Goal: Task Accomplishment & Management: Manage account settings

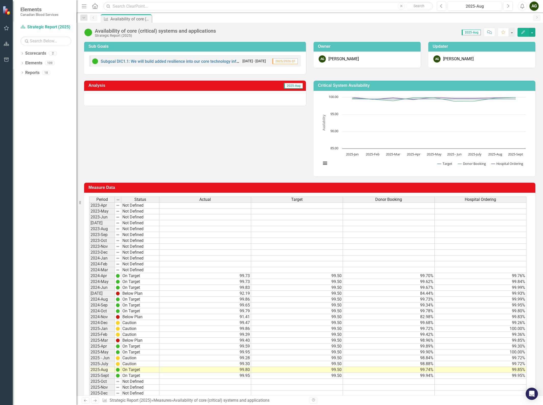
scroll to position [50, 0]
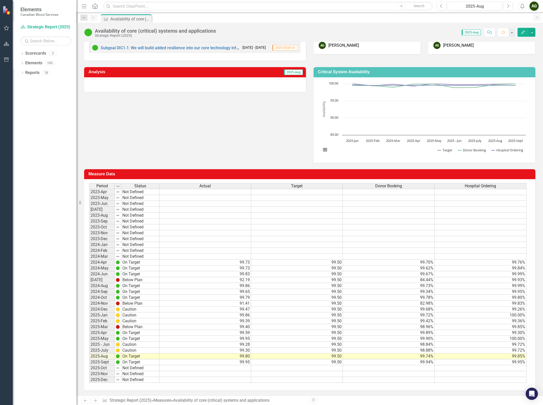
click at [167, 340] on td "99.95" at bounding box center [205, 339] width 92 height 6
click at [170, 347] on td "99.30" at bounding box center [205, 350] width 92 height 6
click at [229, 350] on td "99.30" at bounding box center [205, 350] width 92 height 6
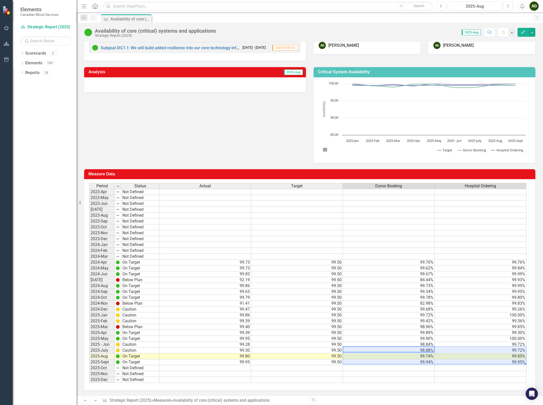
drag, startPoint x: 368, startPoint y: 349, endPoint x: 501, endPoint y: 360, distance: 133.6
click at [501, 360] on tbody "2023-Apr Not Defined 2023-May Not Defined 2023-Jun Not Defined [DATE] Not Defin…" at bounding box center [307, 286] width 437 height 194
click at [423, 351] on td "98.88%" at bounding box center [389, 350] width 92 height 6
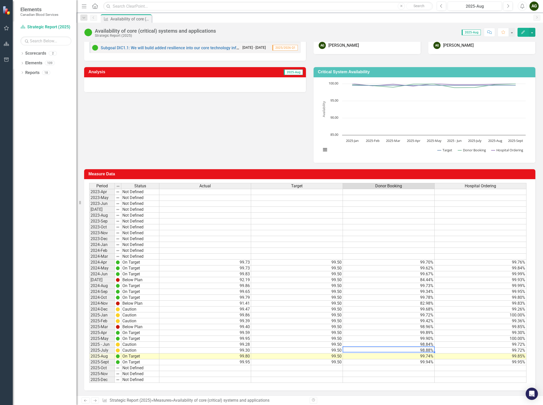
click at [337, 349] on td "99.50" at bounding box center [297, 350] width 92 height 6
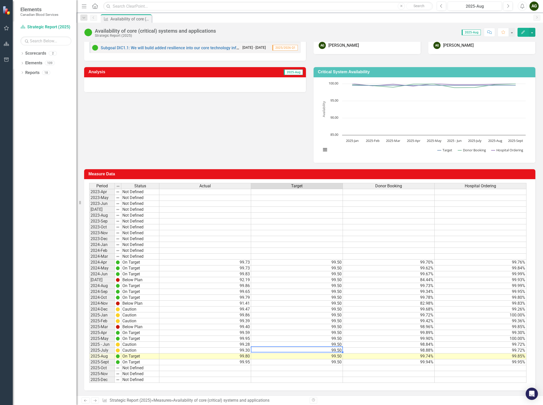
click at [238, 347] on td "99.30" at bounding box center [205, 350] width 92 height 6
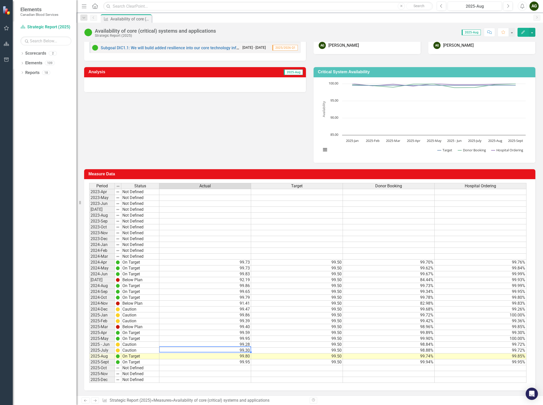
click at [380, 347] on td "98.88%" at bounding box center [389, 350] width 92 height 6
click at [234, 85] on div at bounding box center [195, 84] width 222 height 15
click at [522, 30] on button "Edit" at bounding box center [523, 32] width 11 height 9
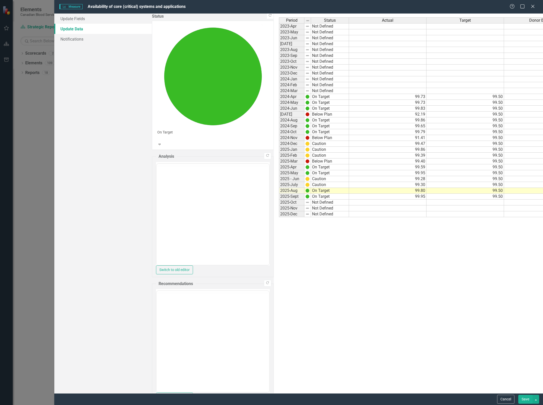
scroll to position [0, 0]
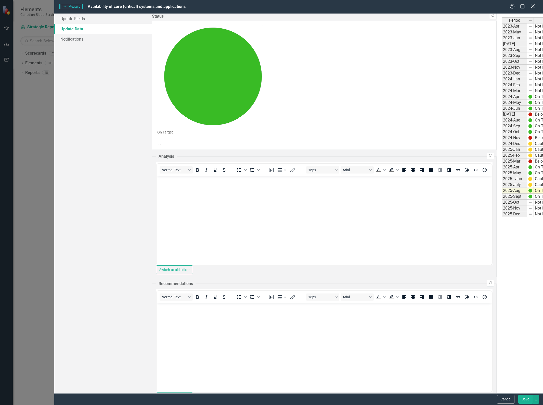
click at [534, 5] on icon "Close" at bounding box center [533, 6] width 6 height 5
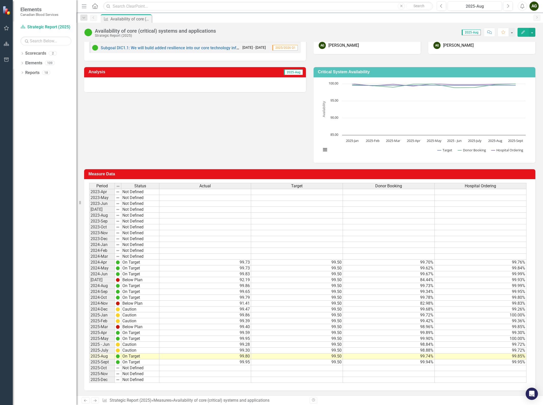
click at [216, 136] on div "Analysis 2025-Aug Critical System Availability Chart Line chart with 3 lines. C…" at bounding box center [309, 112] width 459 height 102
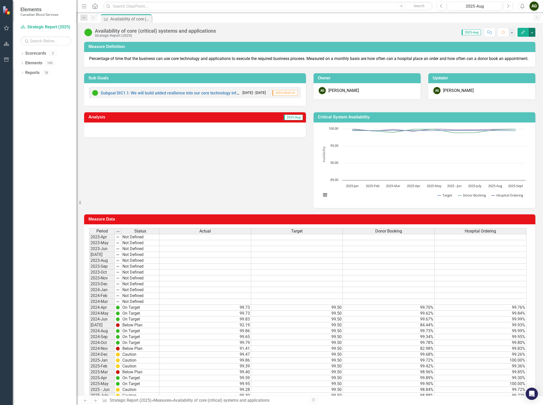
click at [534, 32] on button "button" at bounding box center [532, 32] width 7 height 9
click at [200, 128] on div at bounding box center [195, 129] width 222 height 15
click at [284, 120] on span "2025-Aug" at bounding box center [293, 117] width 19 height 6
click at [286, 120] on span "2025-Aug" at bounding box center [293, 117] width 19 height 6
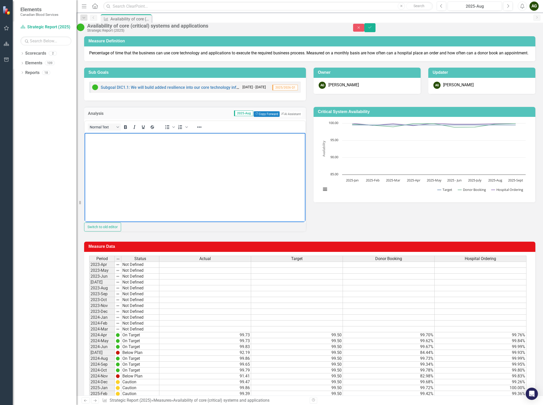
click at [152, 165] on body "Rich Text Area. Press ALT-0 for help." at bounding box center [195, 171] width 221 height 76
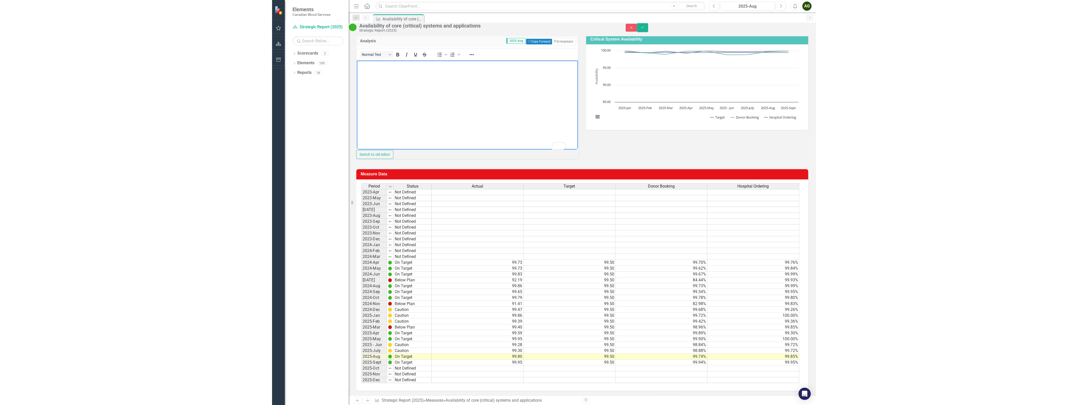
scroll to position [94, 0]
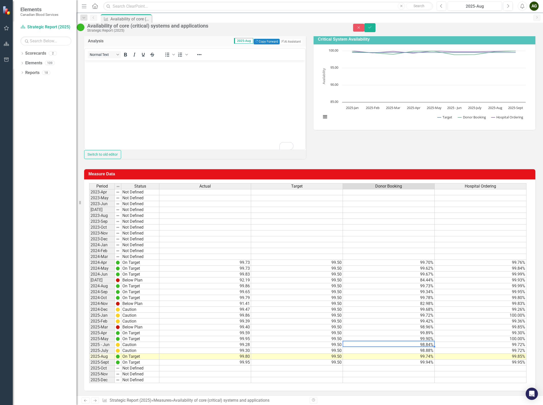
click at [418, 342] on td "98.84%" at bounding box center [389, 345] width 92 height 6
click at [408, 350] on td "98.88%" at bounding box center [389, 351] width 92 height 6
click at [380, 344] on td "98.84%" at bounding box center [389, 345] width 92 height 6
click at [421, 362] on td "99.94%" at bounding box center [389, 362] width 92 height 6
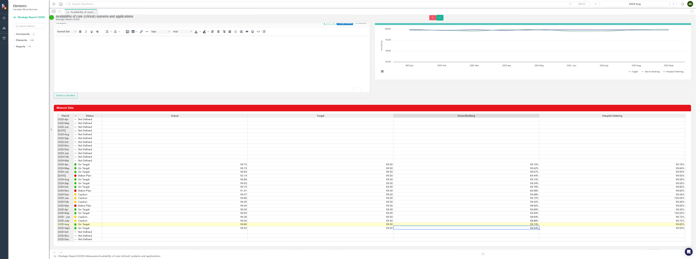
scroll to position [88, 0]
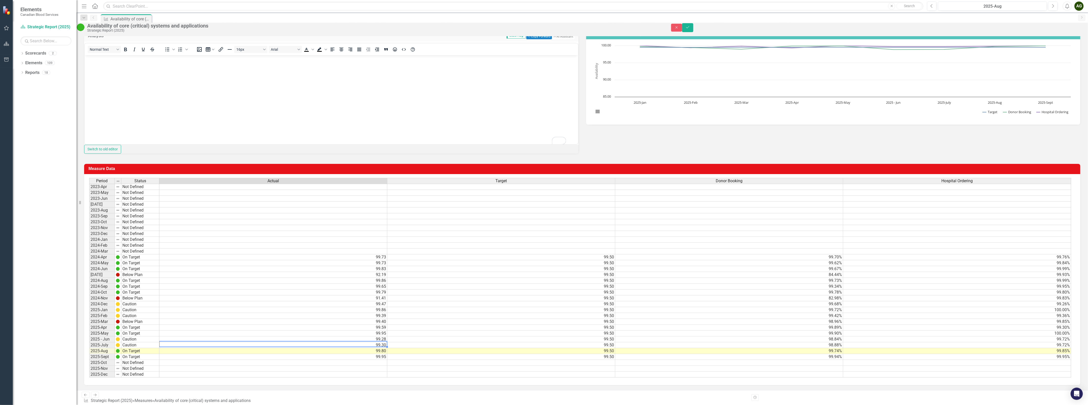
click at [406, 85] on body "To enrich screen reader interactions, please activate Accessibility in Grammarl…" at bounding box center [330, 93] width 493 height 76
click at [543, 348] on td "98.88%" at bounding box center [729, 345] width 228 height 6
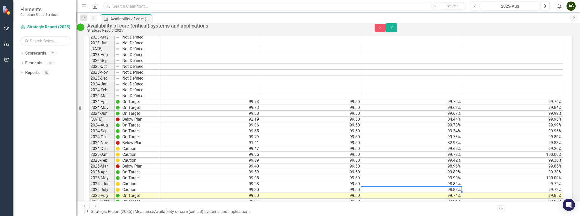
scroll to position [277, 0]
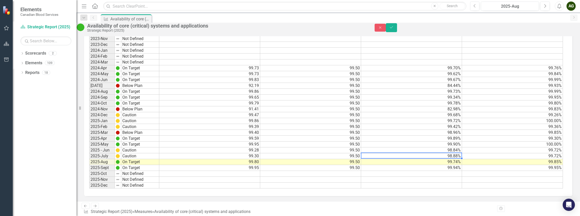
click at [456, 159] on td "98.88%" at bounding box center [411, 156] width 101 height 6
click at [103, 159] on td "2025-July" at bounding box center [101, 156] width 25 height 6
click at [442, 159] on td "98.88%" at bounding box center [411, 156] width 101 height 6
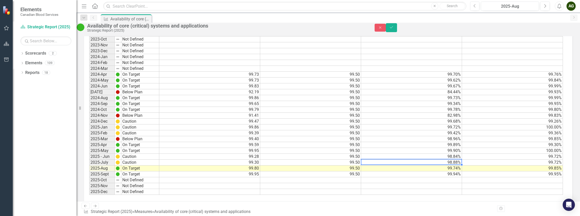
scroll to position [260, 0]
click at [458, 172] on td "99.74%" at bounding box center [411, 169] width 101 height 6
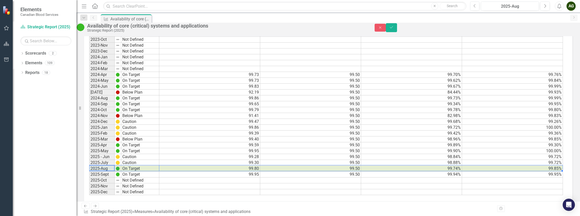
drag, startPoint x: 105, startPoint y: 186, endPoint x: 522, endPoint y: 185, distance: 417.2
click at [522, 185] on div "Period Status Actual Target Donor Booking Hospital Ordering 2023-Apr Not Define…" at bounding box center [326, 95] width 475 height 200
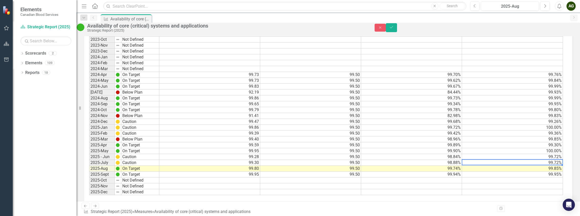
click at [499, 166] on td "99.72%" at bounding box center [512, 163] width 101 height 6
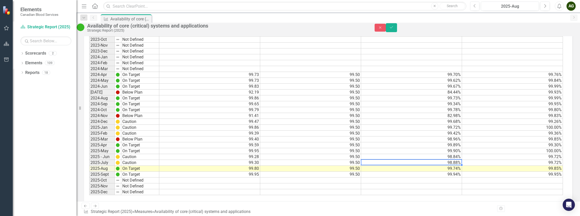
click at [397, 166] on td "98.88%" at bounding box center [411, 163] width 101 height 6
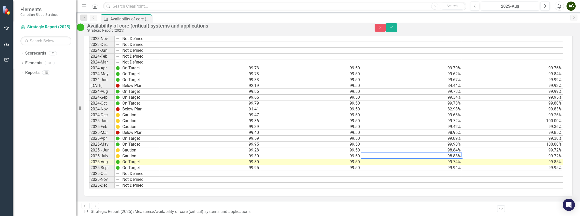
scroll to position [277, 0]
click at [431, 159] on td "98.88%" at bounding box center [411, 156] width 101 height 6
click at [446, 159] on td "98.88%" at bounding box center [411, 156] width 101 height 6
click at [445, 165] on td "99.74%" at bounding box center [411, 162] width 101 height 6
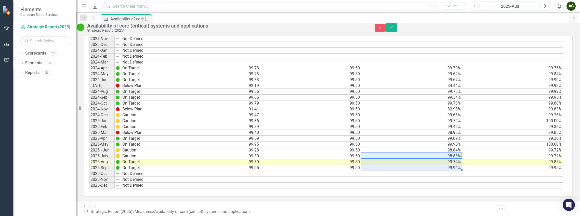
drag, startPoint x: 445, startPoint y: 160, endPoint x: 449, endPoint y: 174, distance: 14.5
click at [449, 174] on tbody "2023-Apr Not Defined 2023-May Not Defined 2023-Jun Not Defined [DATE] Not Defin…" at bounding box center [326, 92] width 474 height 194
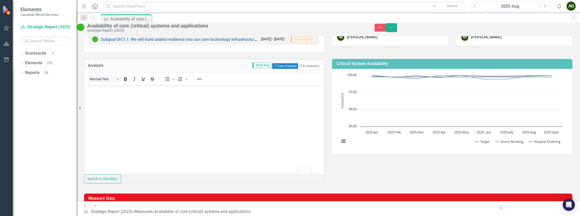
scroll to position [39, 0]
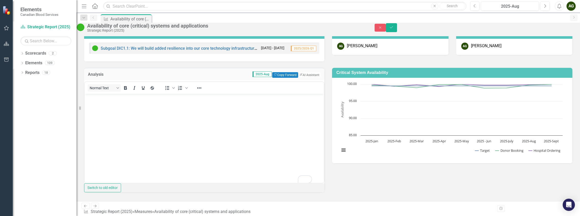
click at [355, 194] on div "Analysis 2025-Aug Copy Forward Copy Forward ClearPoint AI AI Assistant Normal T…" at bounding box center [328, 128] width 496 height 135
click at [44, 41] on input "text" at bounding box center [45, 40] width 51 height 9
click at [543, 6] on icon "Next" at bounding box center [545, 6] width 3 height 5
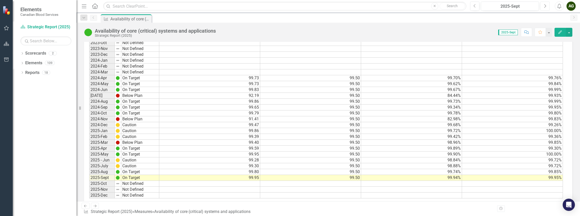
scroll to position [234, 0]
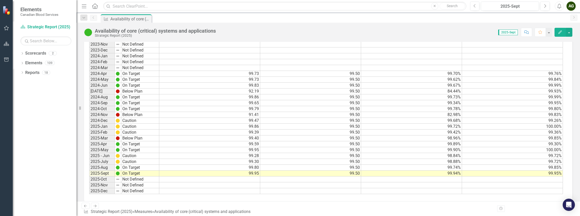
click at [185, 160] on td "99.30" at bounding box center [209, 162] width 101 height 6
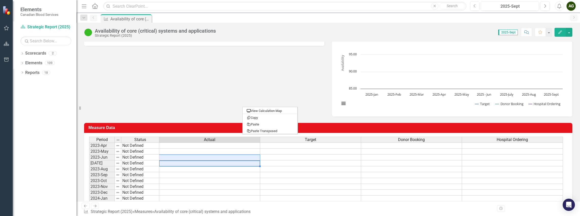
scroll to position [81, 0]
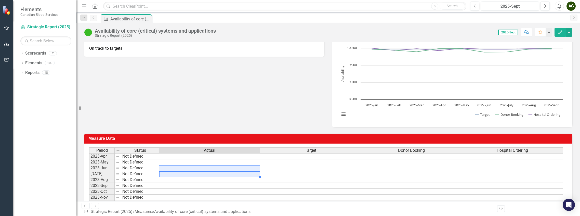
click at [196, 78] on div "Analysis 2025-Sept On track to targets Critical System Availability Chart Line …" at bounding box center [328, 76] width 496 height 102
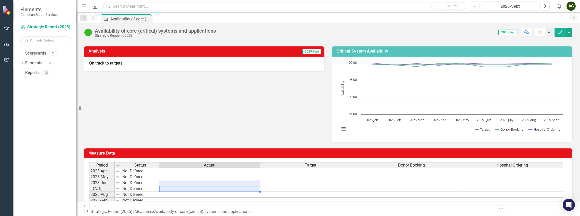
scroll to position [63, 0]
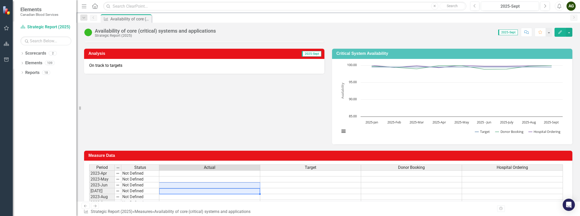
click at [246, 189] on td at bounding box center [209, 191] width 101 height 6
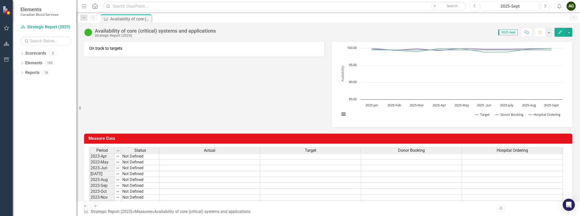
click at [136, 46] on p "On track to targets" at bounding box center [204, 49] width 230 height 6
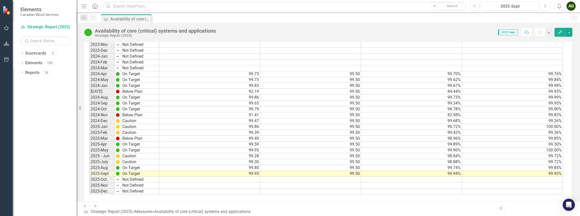
scroll to position [234, 0]
click at [433, 159] on td "98.88%" at bounding box center [411, 162] width 101 height 6
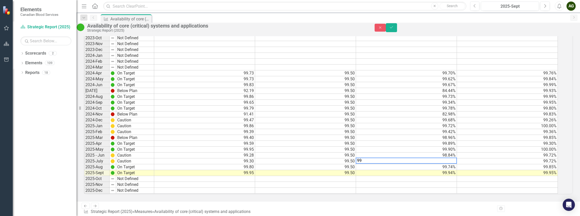
scroll to position [236, 0]
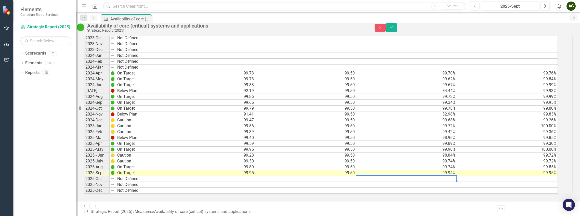
click at [403, 179] on td at bounding box center [406, 179] width 101 height 6
click at [419, 166] on td "99.74%" at bounding box center [406, 167] width 101 height 6
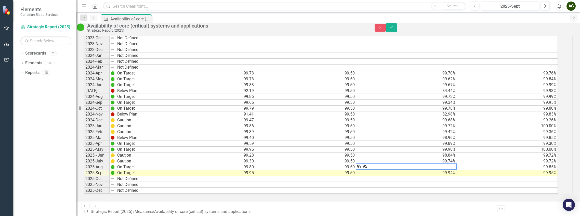
click at [440, 172] on td "99.94%" at bounding box center [406, 173] width 101 height 6
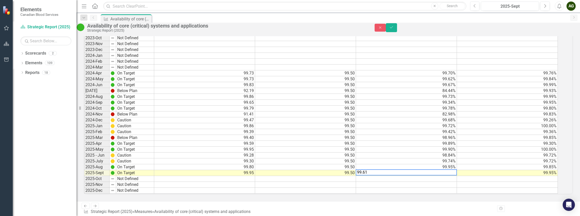
type textarea "99.61"
click at [442, 179] on td at bounding box center [406, 179] width 101 height 6
click at [505, 162] on td "99.72%" at bounding box center [507, 161] width 101 height 6
click at [115, 161] on img at bounding box center [113, 161] width 4 height 4
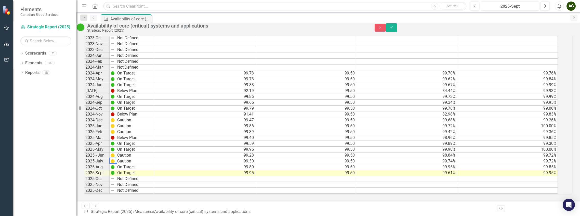
click at [115, 161] on img at bounding box center [113, 161] width 4 height 4
click at [125, 160] on td "Caution" at bounding box center [135, 161] width 38 height 6
click at [151, 161] on td "Caution" at bounding box center [135, 161] width 38 height 6
click at [143, 136] on div "Period Status Actual Target Donor Booking Hospital Ordering 2023-Apr Not Define…" at bounding box center [321, 94] width 475 height 200
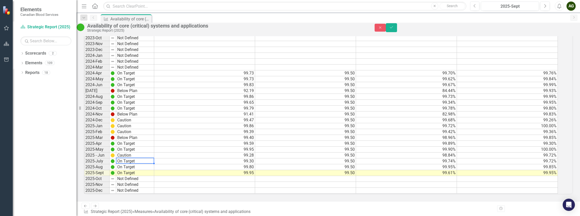
click at [247, 160] on td "99.30" at bounding box center [204, 161] width 101 height 6
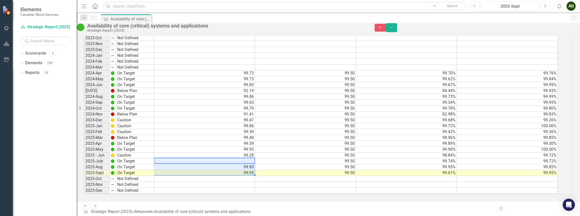
drag, startPoint x: 247, startPoint y: 160, endPoint x: 247, endPoint y: 172, distance: 11.5
click at [247, 172] on tbody "2023-Apr Not Defined 2023-May Not Defined 2023-Jun Not Defined [DATE] Not Defin…" at bounding box center [321, 97] width 474 height 194
click at [282, 177] on td at bounding box center [305, 179] width 101 height 6
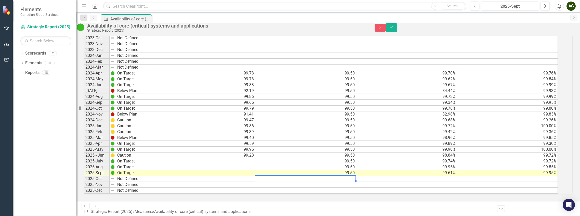
click at [515, 163] on td "99.72%" at bounding box center [507, 161] width 101 height 6
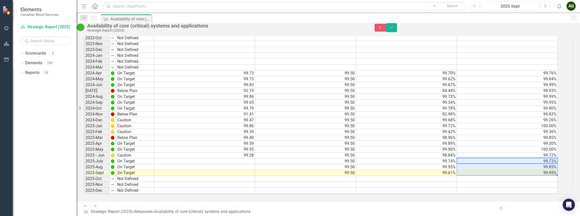
drag, startPoint x: 515, startPoint y: 163, endPoint x: 517, endPoint y: 172, distance: 9.2
click at [517, 172] on tbody "2023-Apr Not Defined 2023-May Not Defined 2023-Jun Not Defined [DATE] Not Defin…" at bounding box center [321, 97] width 474 height 194
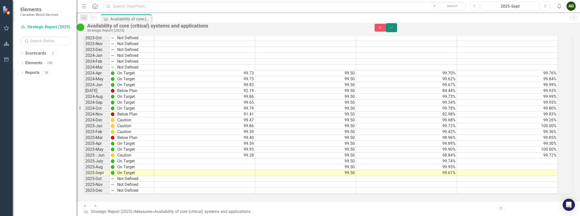
click at [394, 29] on icon "Save" at bounding box center [391, 27] width 5 height 4
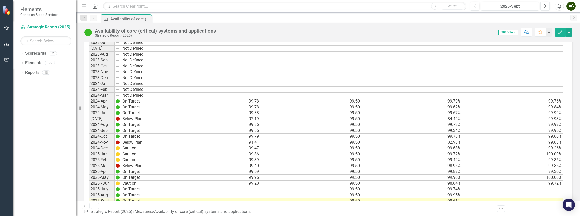
scroll to position [221, 0]
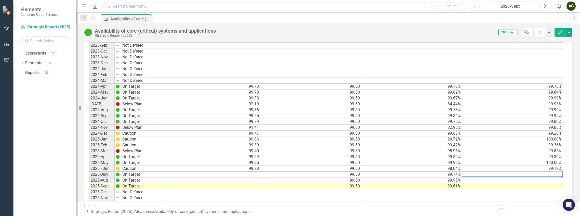
click at [476, 173] on td at bounding box center [512, 175] width 101 height 6
click at [486, 175] on td at bounding box center [512, 175] width 101 height 6
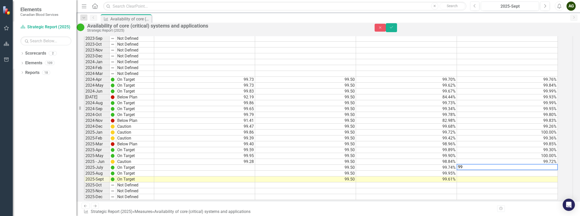
scroll to position [223, 0]
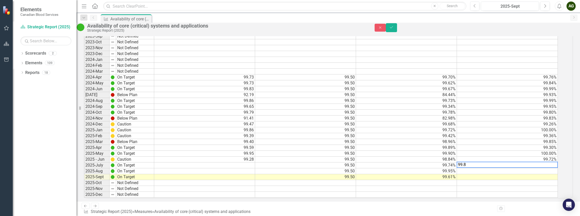
type textarea "99.85"
type textarea "99.98"
type textarea "100"
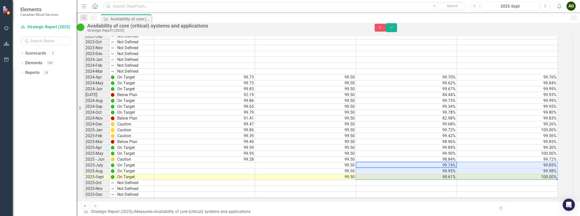
drag, startPoint x: 404, startPoint y: 173, endPoint x: 487, endPoint y: 183, distance: 83.8
click at [487, 183] on tbody "2023-Apr Not Defined 2023-May Not Defined 2023-Jun Not Defined [DATE] Not Defin…" at bounding box center [321, 101] width 474 height 194
click at [236, 168] on td at bounding box center [204, 165] width 101 height 6
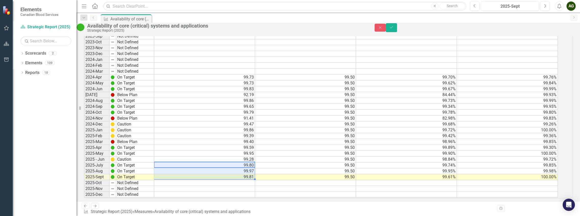
click at [252, 180] on td "99.81" at bounding box center [204, 177] width 101 height 6
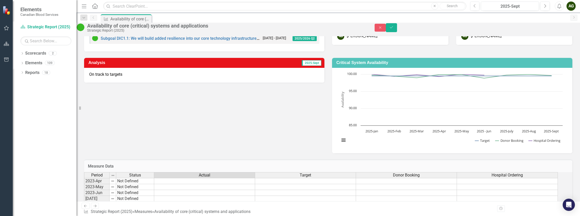
scroll to position [0, 0]
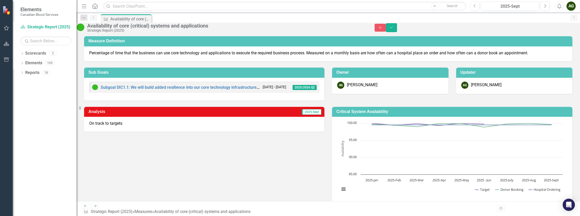
click at [230, 126] on p "On track to targets" at bounding box center [204, 124] width 230 height 6
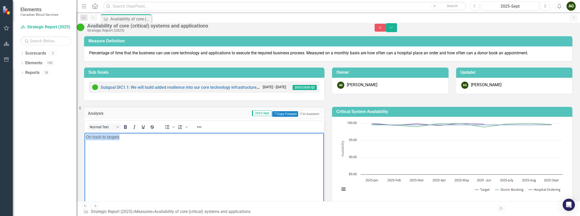
drag, startPoint x: 138, startPoint y: 141, endPoint x: 71, endPoint y: 133, distance: 66.8
click at [85, 133] on html "On track to targets" at bounding box center [204, 171] width 239 height 76
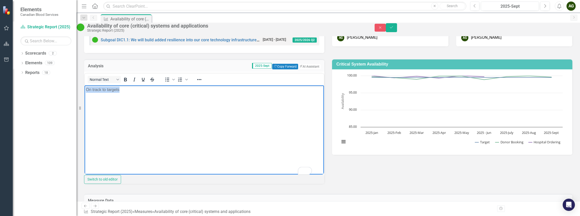
scroll to position [51, 0]
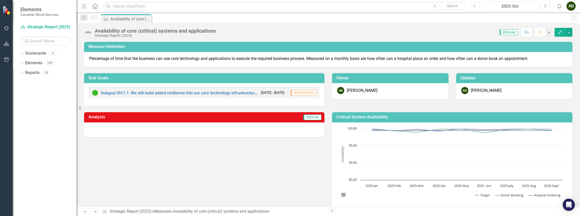
click at [562, 32] on icon "Edit" at bounding box center [560, 32] width 5 height 4
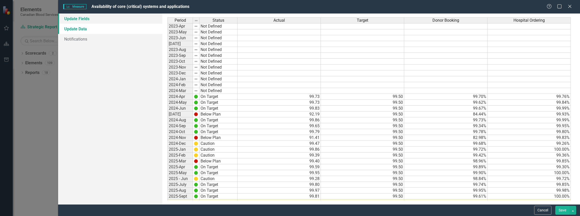
click at [76, 18] on link "Update Fields" at bounding box center [110, 19] width 105 height 10
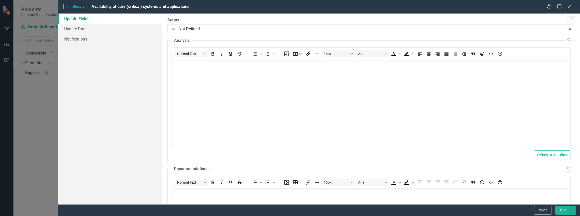
click at [286, 93] on body "Rich Text Area. Press ALT-0 for help." at bounding box center [371, 98] width 399 height 76
click at [564, 211] on button "Save" at bounding box center [563, 210] width 14 height 9
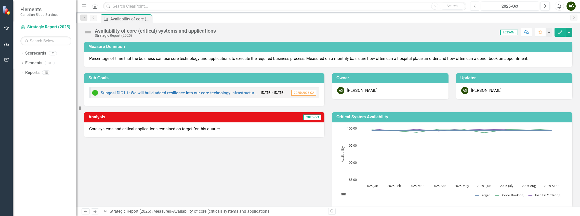
click at [478, 6] on button "Previous" at bounding box center [474, 6] width 9 height 9
click at [307, 134] on div at bounding box center [204, 129] width 240 height 15
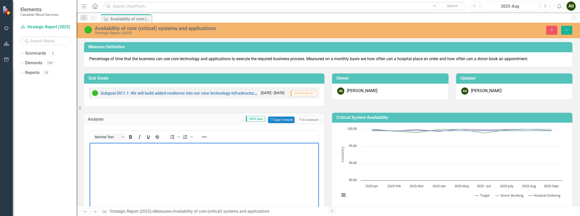
click at [246, 162] on body "Rich Text Area. Press ALT-0 for help." at bounding box center [204, 181] width 229 height 76
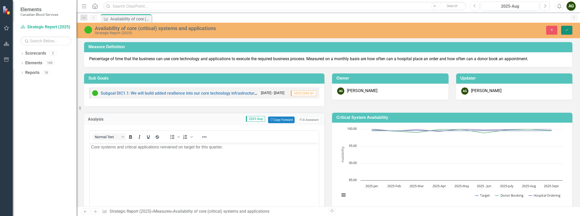
click at [567, 30] on icon "Save" at bounding box center [567, 30] width 5 height 4
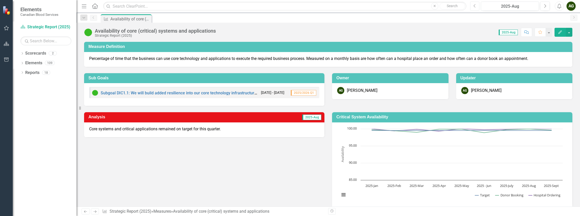
click at [476, 6] on icon "Previous" at bounding box center [475, 6] width 3 height 5
click at [475, 6] on icon "Previous" at bounding box center [475, 6] width 3 height 5
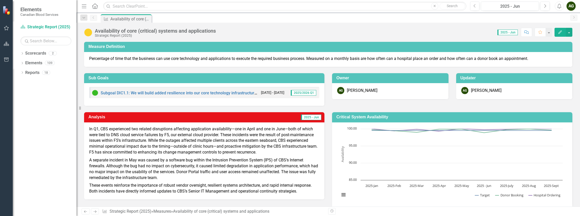
click at [89, 128] on p "In Q1, CBS experienced two related disruptions affecting application availabili…" at bounding box center [204, 141] width 230 height 30
drag, startPoint x: 89, startPoint y: 129, endPoint x: 170, endPoint y: 170, distance: 90.3
click at [169, 171] on span "In Q1, CBS experienced two related disruptions affecting application availabili…" at bounding box center [204, 160] width 230 height 68
click at [271, 142] on p "In Q1, CBS experienced two related disruptions affecting application availabili…" at bounding box center [204, 141] width 230 height 30
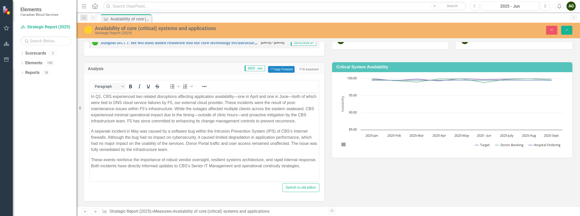
scroll to position [51, 0]
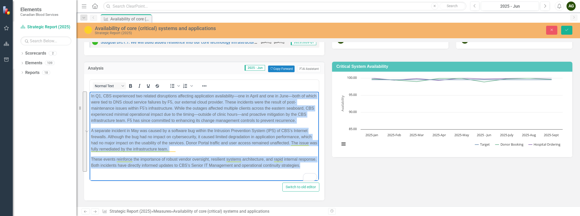
drag, startPoint x: 112, startPoint y: 173, endPoint x: 91, endPoint y: 95, distance: 80.5
click at [91, 95] on body "In Q1, CBS experienced two related disruptions affecting application availabili…" at bounding box center [204, 133] width 229 height 82
copy body "In Q1, CBS experienced two related disruptions affecting application availabili…"
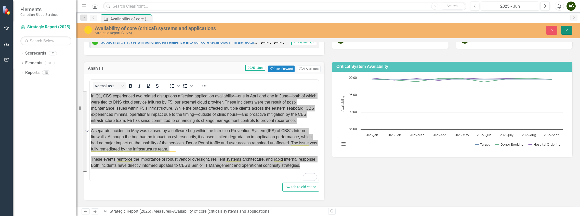
click at [569, 31] on button "Save" at bounding box center [567, 30] width 11 height 9
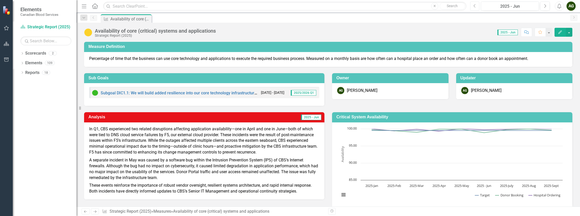
click at [474, 6] on icon "button" at bounding box center [475, 6] width 2 height 4
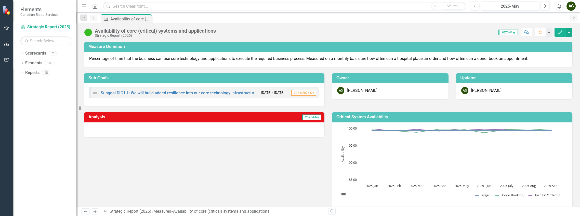
click at [543, 6] on button "Next" at bounding box center [545, 6] width 9 height 9
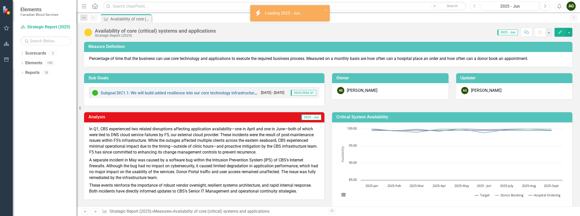
click at [474, 7] on button "Previous" at bounding box center [474, 6] width 9 height 9
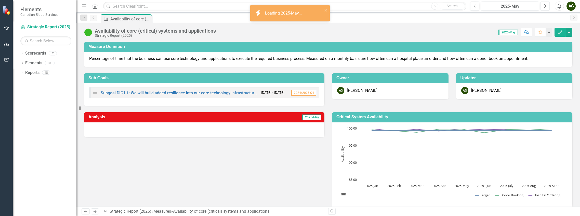
click at [544, 6] on icon "Next" at bounding box center [545, 6] width 3 height 5
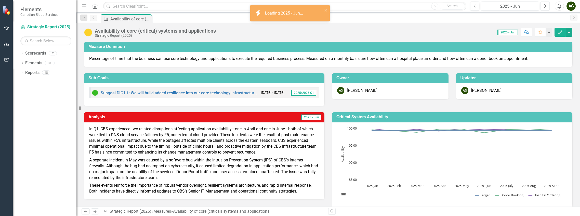
click at [544, 6] on icon "Next" at bounding box center [545, 6] width 3 height 5
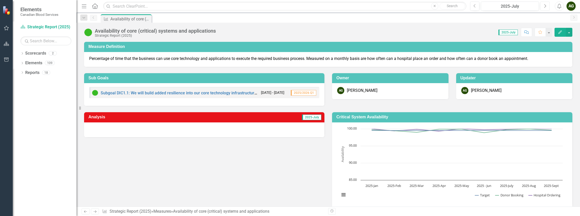
click at [547, 6] on button "Next" at bounding box center [545, 6] width 9 height 9
click at [476, 5] on icon "Previous" at bounding box center [475, 6] width 3 height 5
click at [548, 5] on button "Next" at bounding box center [545, 6] width 9 height 9
drag, startPoint x: 240, startPoint y: 131, endPoint x: 164, endPoint y: 124, distance: 75.7
click at [158, 125] on div "Core systems and critical applications remained on target for this quarter." at bounding box center [204, 129] width 240 height 15
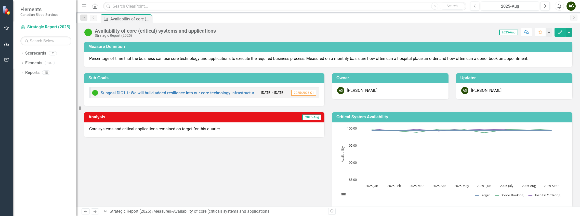
click at [232, 130] on p "Core systems and critical applications remained on target for this quarter." at bounding box center [204, 129] width 230 height 6
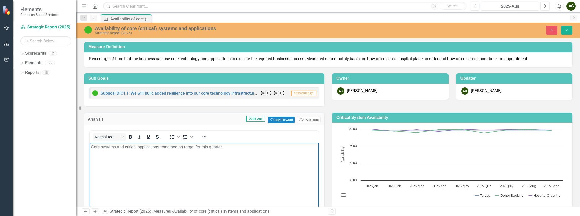
drag, startPoint x: 226, startPoint y: 147, endPoint x: 163, endPoint y: 291, distance: 157.4
click at [90, 148] on html "Core systems and critical applications remained on target for this quarter." at bounding box center [204, 181] width 229 height 76
copy p "Core systems and critical applications remained on target for this quarter."
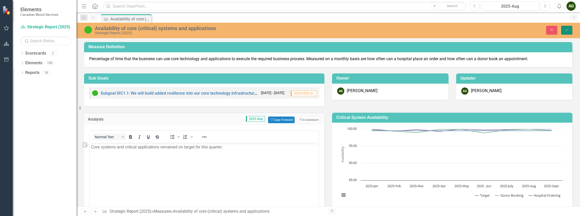
click at [565, 29] on button "Save" at bounding box center [567, 30] width 11 height 9
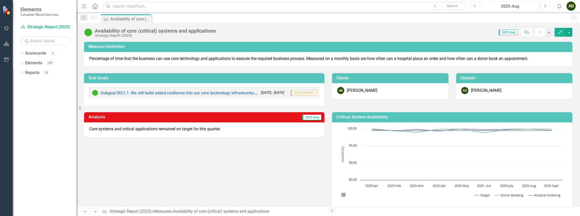
click at [474, 7] on icon "Previous" at bounding box center [475, 6] width 3 height 5
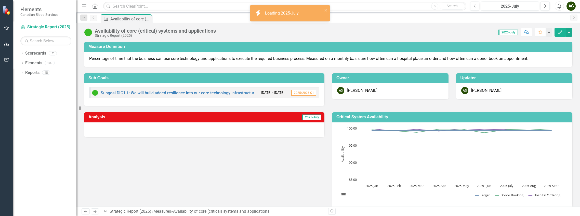
click at [222, 133] on div at bounding box center [204, 129] width 240 height 15
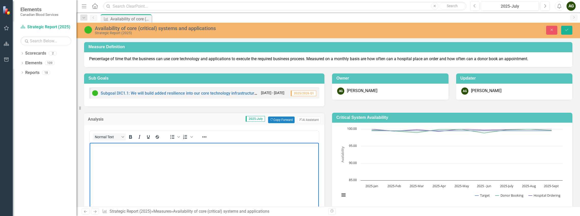
click at [233, 170] on body "Rich Text Area. Press ALT-0 for help." at bounding box center [204, 181] width 229 height 76
drag, startPoint x: 568, startPoint y: 29, endPoint x: 539, endPoint y: 41, distance: 31.8
click at [568, 29] on icon "Save" at bounding box center [567, 30] width 5 height 4
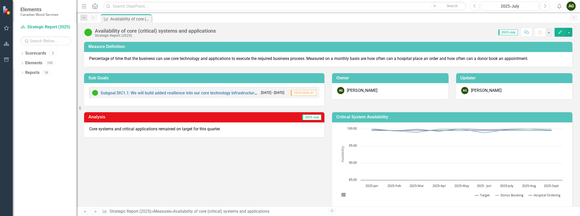
click at [269, 131] on p "Core systems and critical applications remained on target for this quarter." at bounding box center [204, 129] width 230 height 6
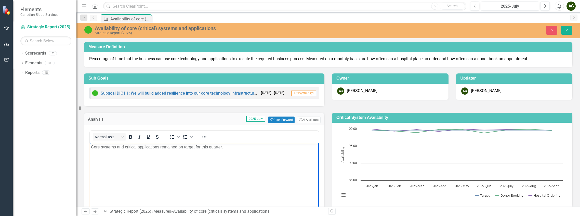
drag, startPoint x: 248, startPoint y: 150, endPoint x: 85, endPoint y: 152, distance: 163.2
click at [90, 152] on html "Core systems and critical applications remained on target for this quarter." at bounding box center [204, 181] width 229 height 76
paste body "To enrich screen reader interactions, please activate Accessibility in Grammarl…"
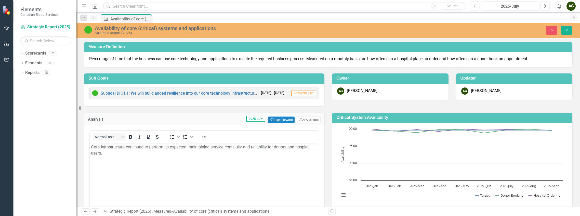
click at [187, 111] on div "Analysis 2025-July Copy Forward Copy Forward ClearPoint AI AI Assistant <p>Core…" at bounding box center [204, 178] width 248 height 145
click at [567, 31] on icon "Save" at bounding box center [567, 30] width 5 height 4
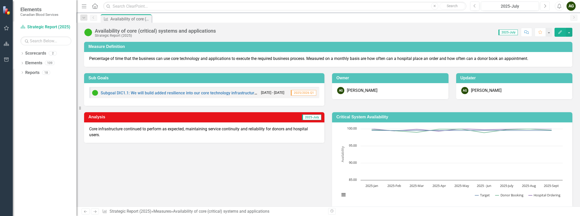
click at [544, 6] on icon "Next" at bounding box center [545, 6] width 3 height 5
